Goal: Transaction & Acquisition: Purchase product/service

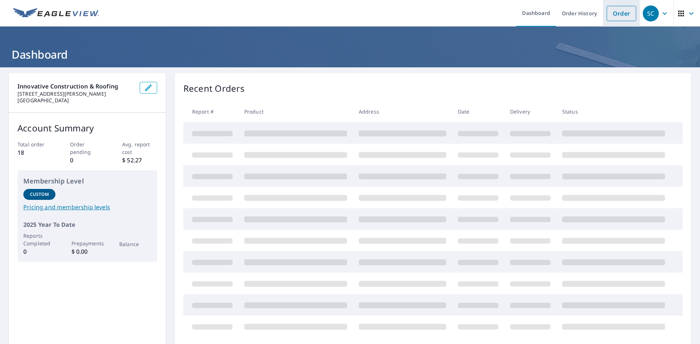
click at [616, 17] on link "Order" at bounding box center [621, 13] width 30 height 15
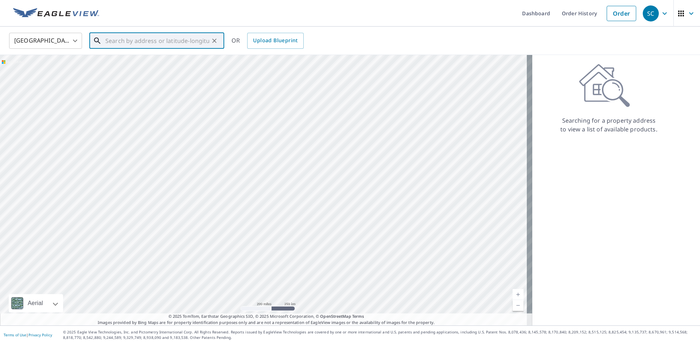
click at [184, 43] on input "text" at bounding box center [157, 41] width 104 height 20
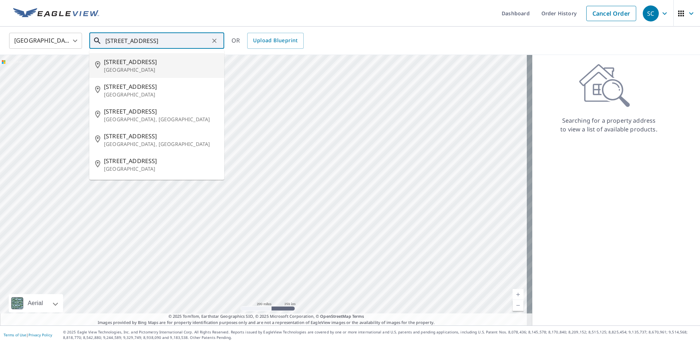
click at [132, 70] on p "[GEOGRAPHIC_DATA]" at bounding box center [161, 69] width 114 height 7
type input "[STREET_ADDRESS]"
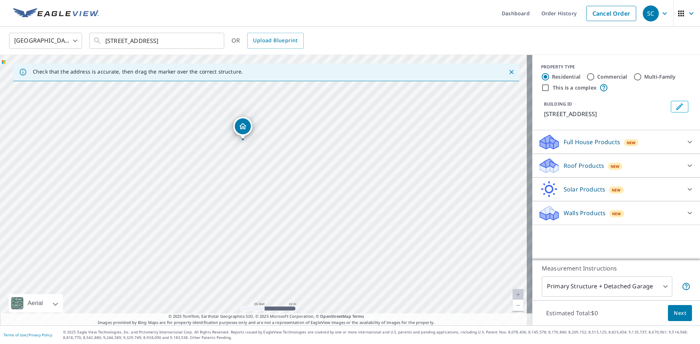
drag, startPoint x: 262, startPoint y: 168, endPoint x: 243, endPoint y: 125, distance: 46.4
drag, startPoint x: 386, startPoint y: 223, endPoint x: 421, endPoint y: 170, distance: 63.3
click at [421, 170] on div "[STREET_ADDRESS]" at bounding box center [266, 190] width 532 height 271
click at [591, 143] on p "Full House Products" at bounding box center [591, 142] width 56 height 9
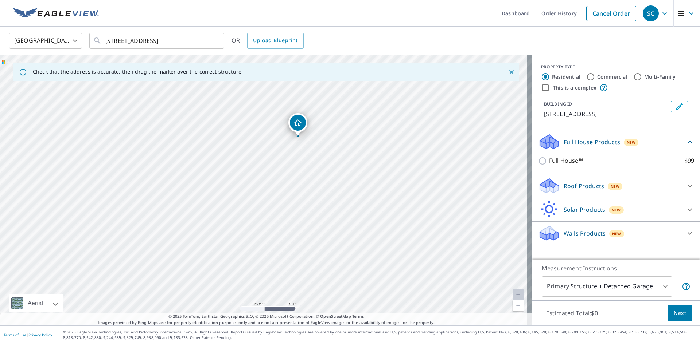
click at [653, 187] on div "Roof Products New" at bounding box center [609, 185] width 143 height 17
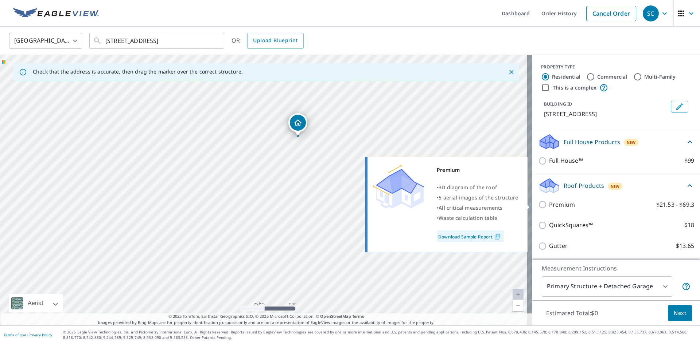
click at [538, 204] on input "Premium $21.53 - $69.3" at bounding box center [543, 204] width 11 height 9
checkbox input "true"
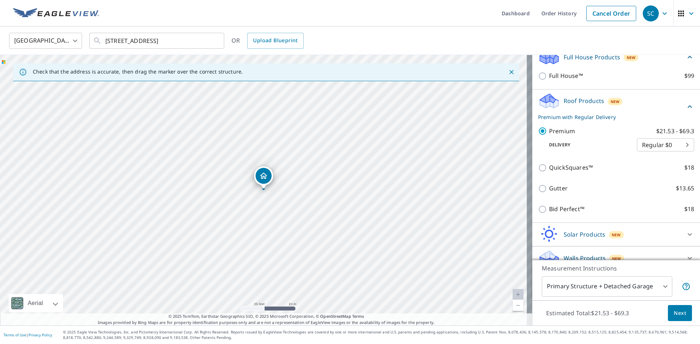
scroll to position [95, 0]
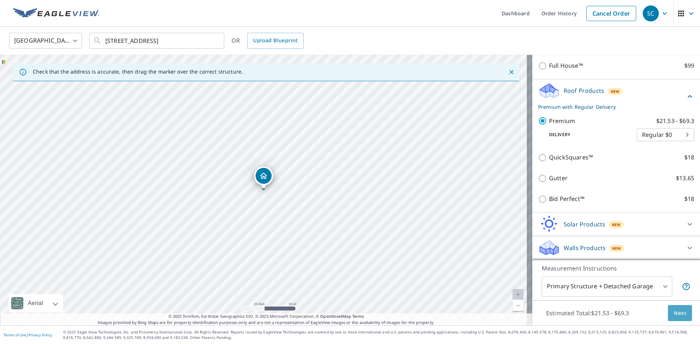
click at [673, 310] on span "Next" at bounding box center [679, 313] width 12 height 9
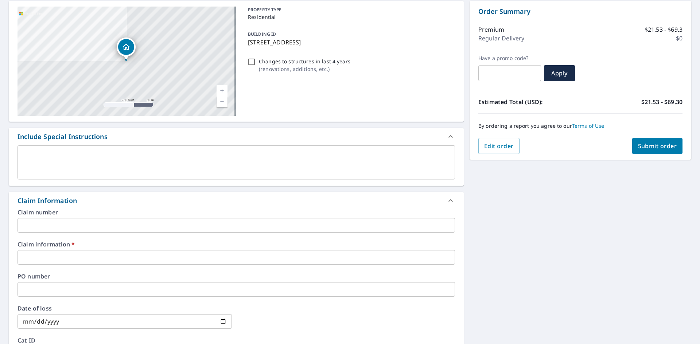
scroll to position [73, 0]
click at [60, 255] on input "text" at bounding box center [235, 257] width 437 height 15
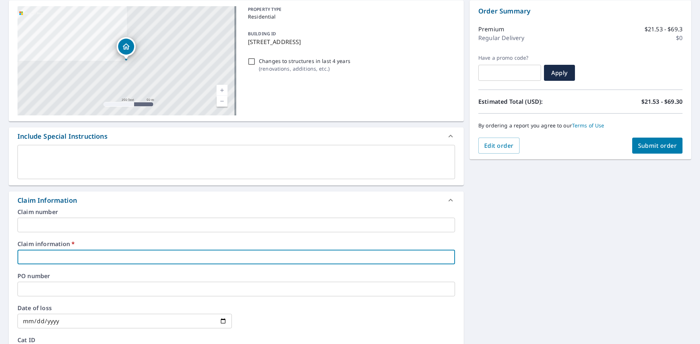
type input "cash"
checkbox input "true"
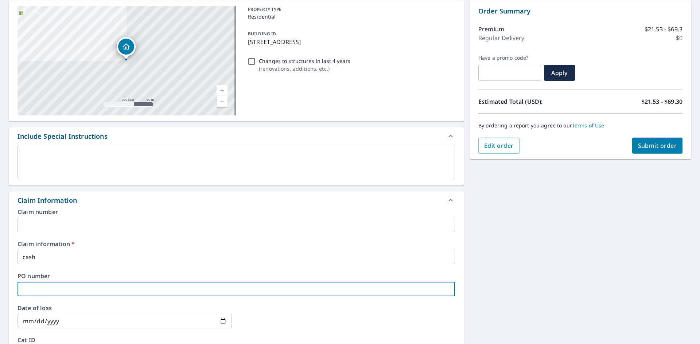
click at [63, 285] on input "text" at bounding box center [235, 289] width 437 height 15
type input "2"
checkbox input "true"
type input "25"
checkbox input "true"
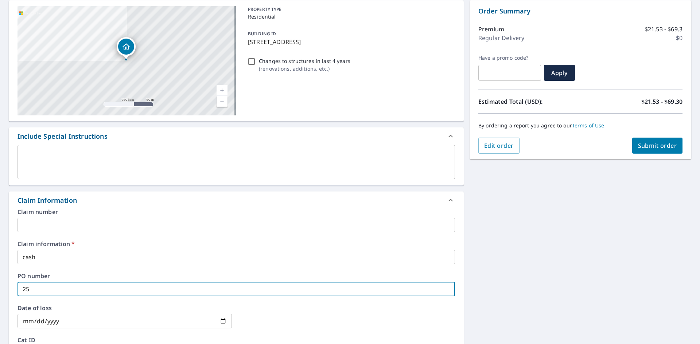
type input "25-"
checkbox input "true"
type input "25-9"
checkbox input "true"
type input "25-94"
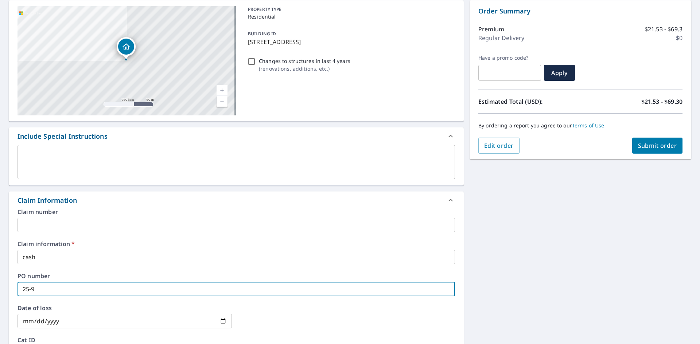
checkbox input "true"
type input "25-948"
checkbox input "true"
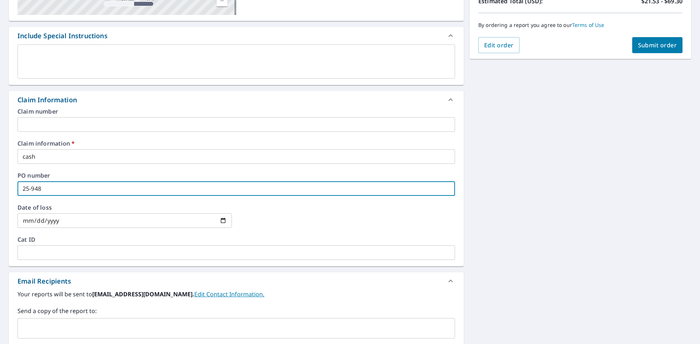
scroll to position [58, 0]
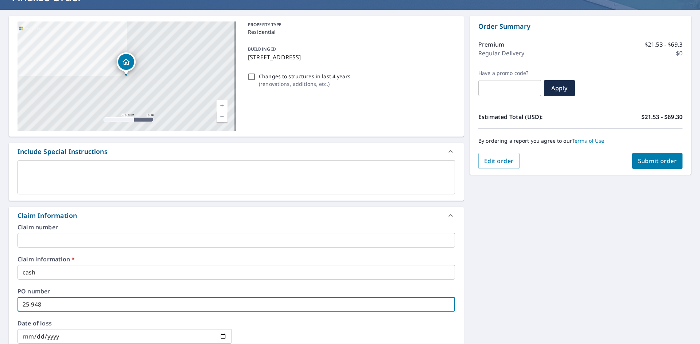
type input "25-948"
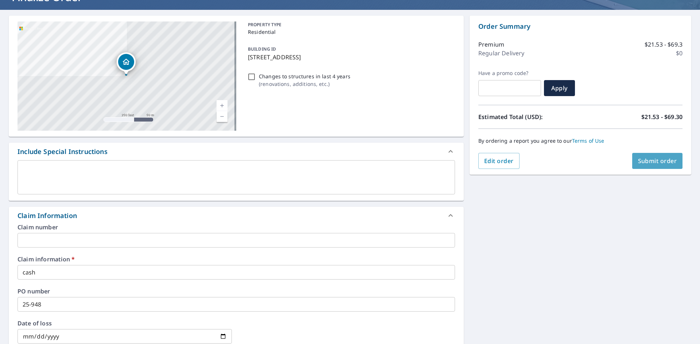
click at [650, 158] on span "Submit order" at bounding box center [657, 161] width 39 height 8
checkbox input "true"
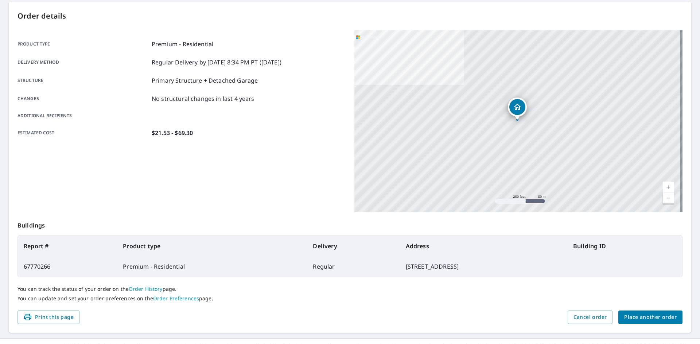
scroll to position [73, 0]
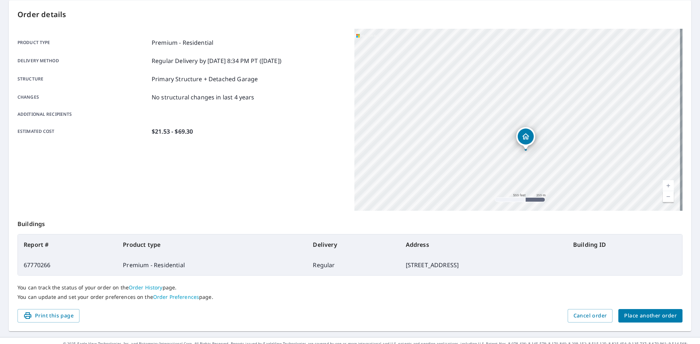
click at [647, 312] on span "Place another order" at bounding box center [650, 316] width 52 height 9
